Goal: Browse casually: Explore the website without a specific task or goal

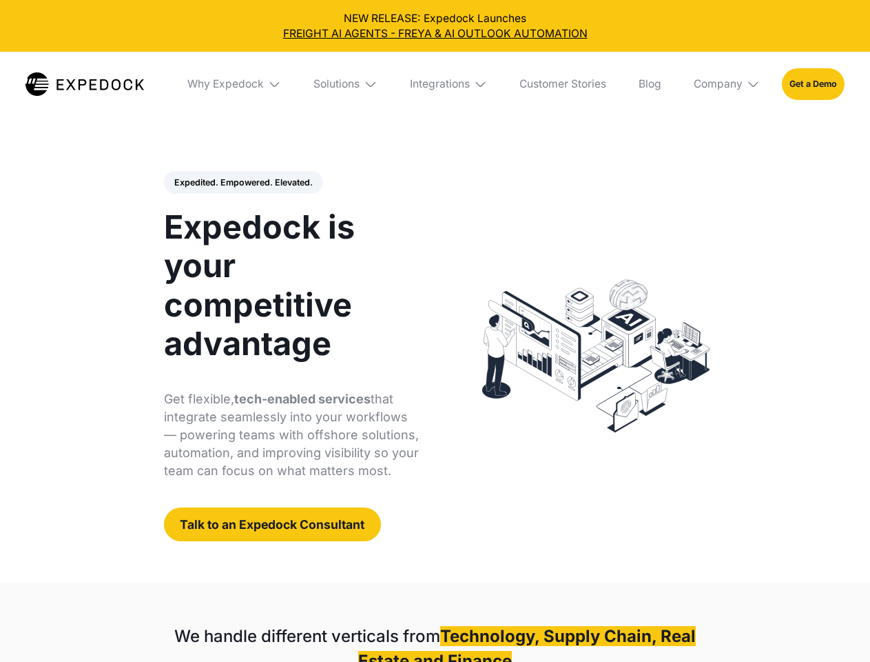
select select
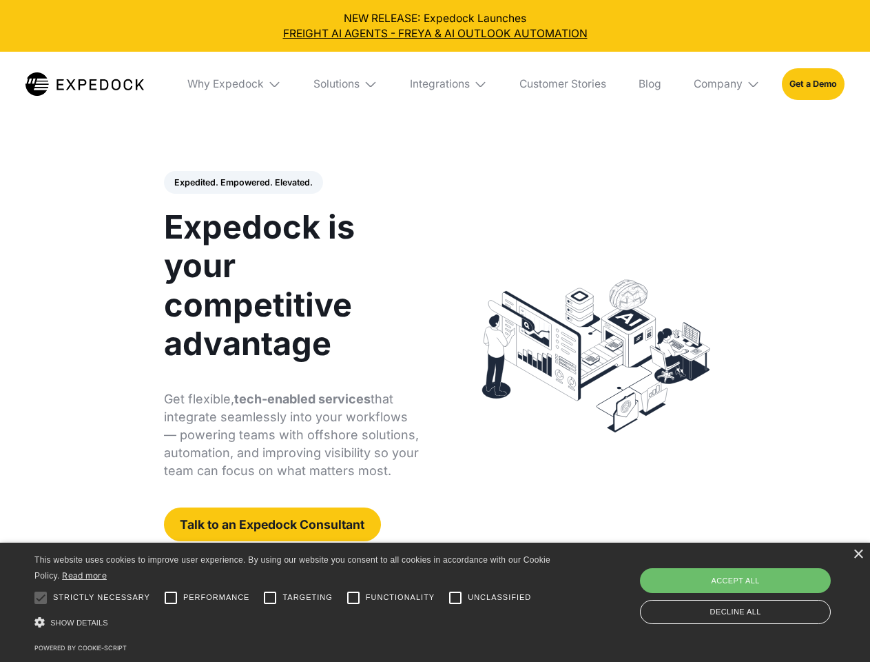
click at [435, 84] on div "Integrations" at bounding box center [440, 84] width 60 height 14
click at [235, 84] on div "Why Expedock" at bounding box center [214, 84] width 77 height 14
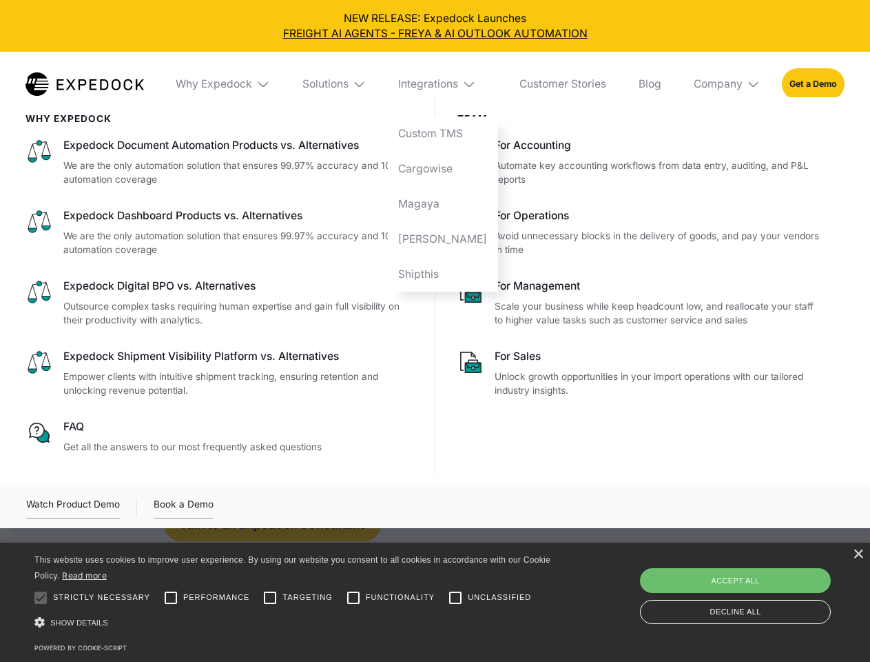
click at [347, 84] on div "Solutions" at bounding box center [326, 84] width 46 height 14
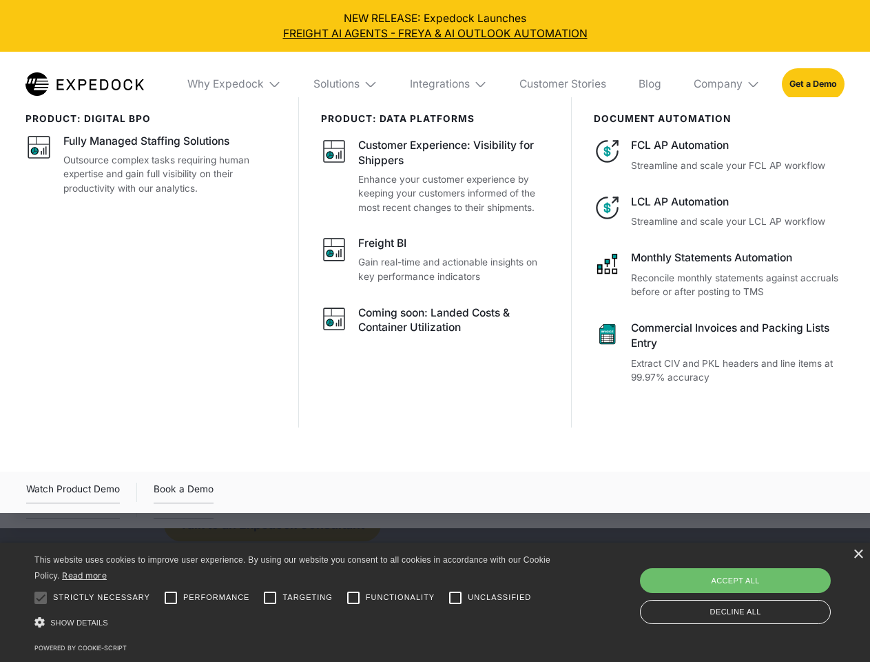
click at [449, 84] on div "Integrations" at bounding box center [440, 84] width 60 height 14
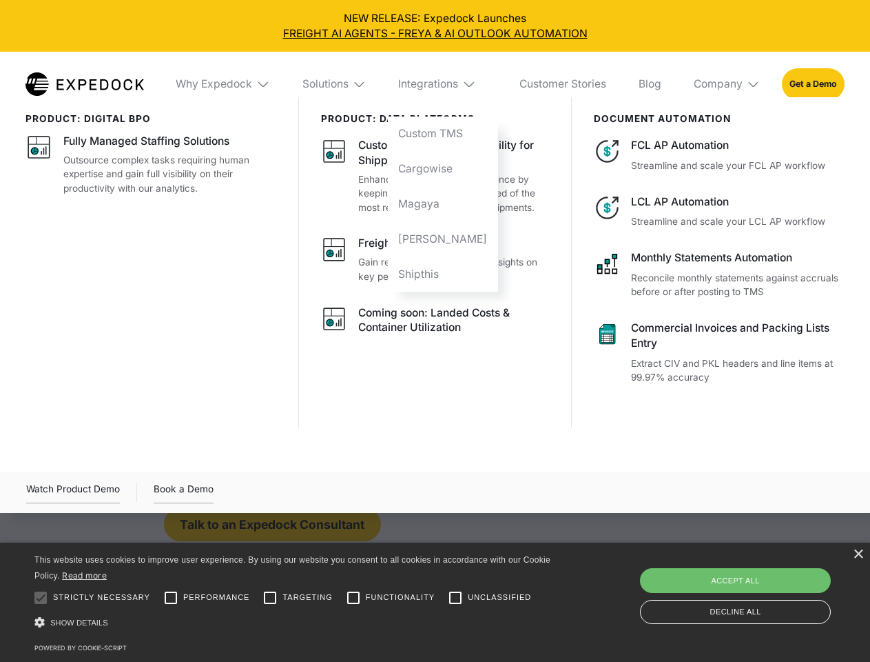
click at [728, 84] on div "Company" at bounding box center [718, 84] width 49 height 14
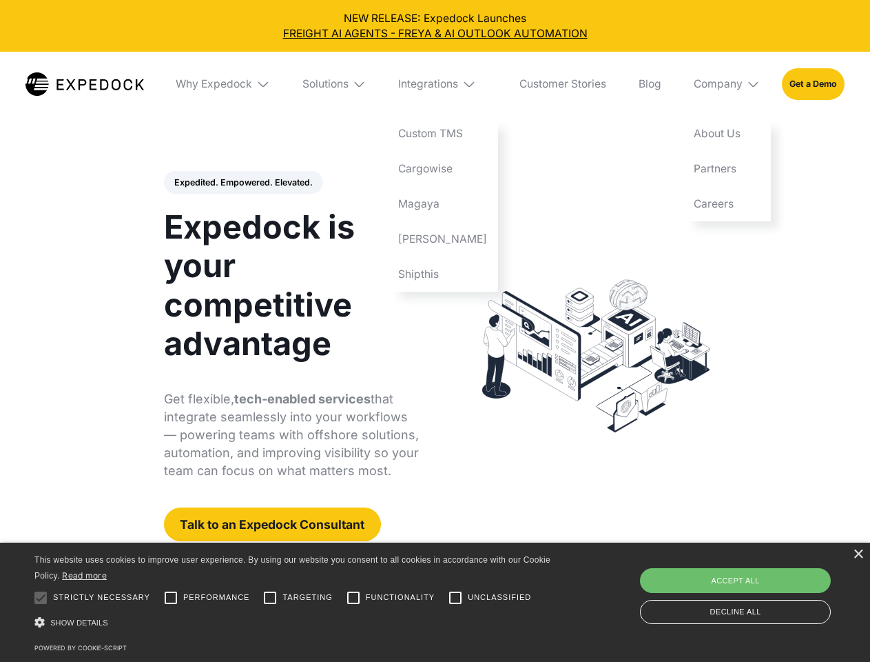
click at [243, 183] on div "Expedited. Empowered. Elevated. Automate Freight Document Extraction at 99.97% …" at bounding box center [292, 356] width 256 height 371
click at [41, 598] on div at bounding box center [41, 598] width 28 height 28
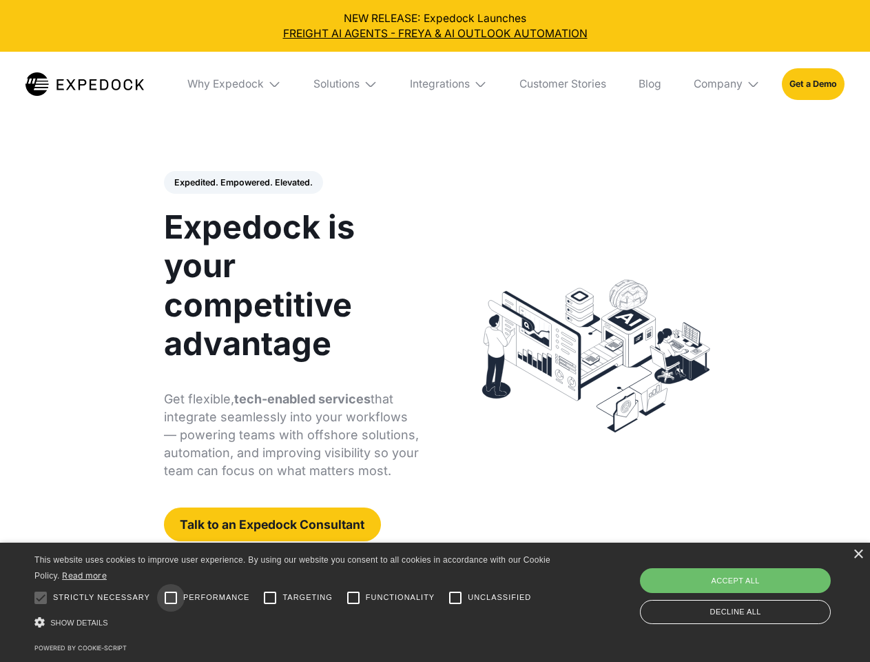
click at [171, 598] on input "Performance" at bounding box center [171, 598] width 28 height 28
checkbox input "true"
click at [270, 598] on input "Targeting" at bounding box center [270, 598] width 28 height 28
checkbox input "true"
click at [354, 598] on input "Functionality" at bounding box center [354, 598] width 28 height 28
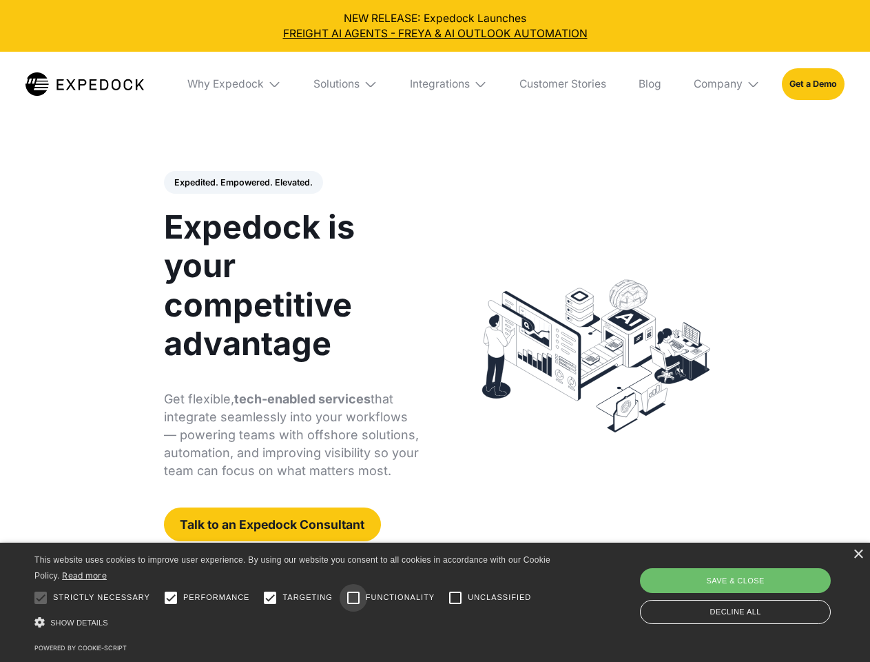
checkbox input "true"
